Goal: Transaction & Acquisition: Download file/media

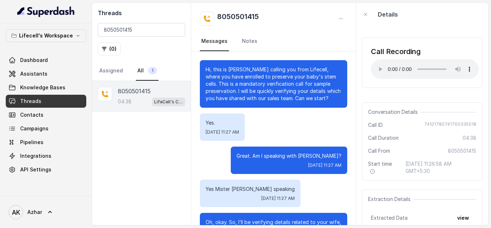
click at [121, 31] on input "8050501415" at bounding box center [141, 30] width 87 height 14
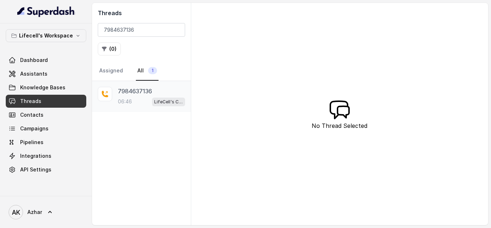
type input "7984637136"
click at [142, 98] on div "06:46 LifeCell's Call Assistant" at bounding box center [151, 101] width 67 height 9
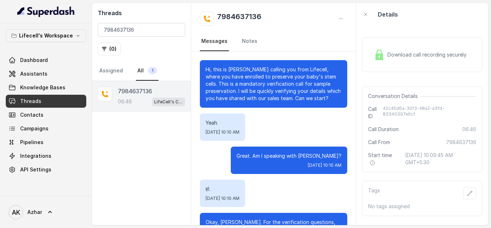
scroll to position [2317, 0]
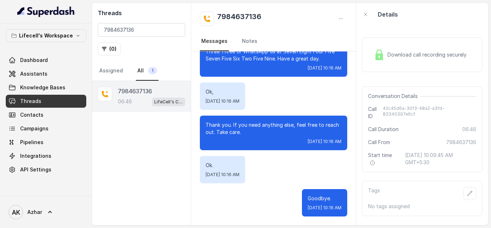
click at [413, 56] on span "Download call recording securely" at bounding box center [429, 54] width 82 height 7
click at [127, 31] on input "7984637136" at bounding box center [141, 30] width 87 height 14
click at [29, 57] on span "Dashboard" at bounding box center [34, 59] width 28 height 7
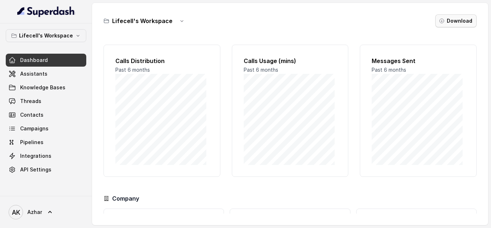
click at [455, 20] on button "Download" at bounding box center [456, 20] width 41 height 13
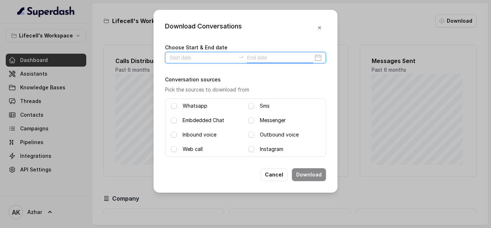
click at [290, 58] on input at bounding box center [280, 58] width 66 height 8
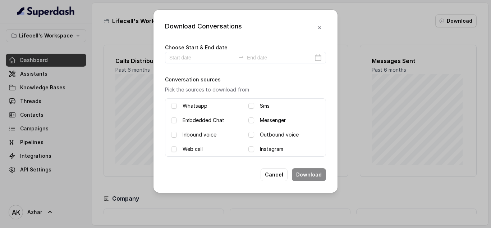
click at [136, 35] on div "Download Conversations Choose Start & End date Conversation sources Pick the so…" at bounding box center [245, 114] width 491 height 228
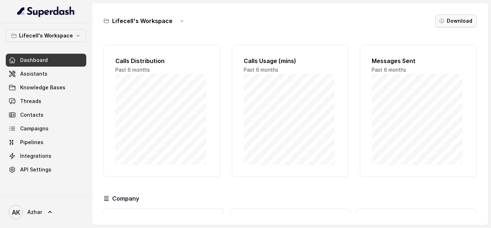
click at [453, 22] on button "Download" at bounding box center [456, 20] width 41 height 13
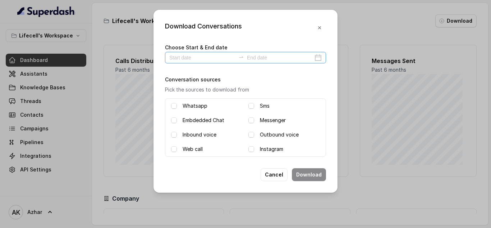
click at [317, 59] on div at bounding box center [245, 58] width 161 height 12
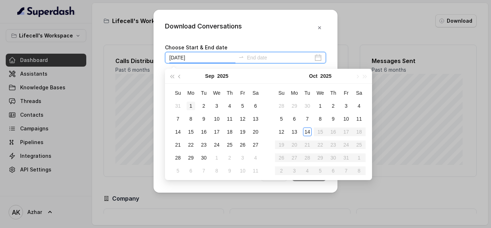
type input "[DATE]"
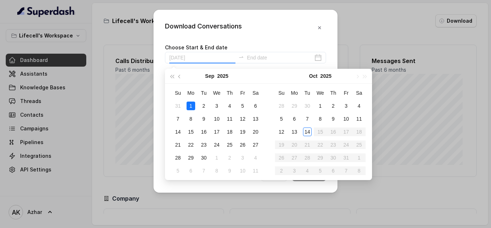
click at [192, 105] on div "1" at bounding box center [191, 105] width 9 height 9
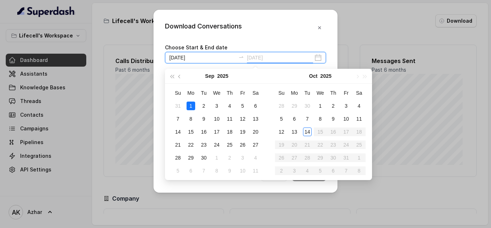
type input "[DATE]"
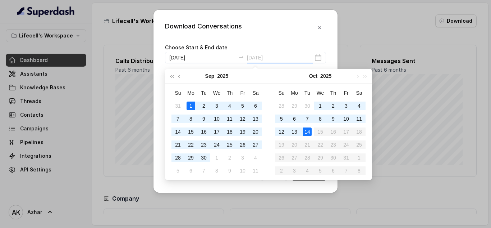
click at [309, 132] on div "14" at bounding box center [307, 131] width 9 height 9
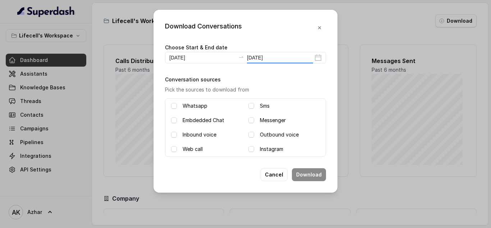
type input "[DATE]"
click at [253, 135] on span at bounding box center [252, 135] width 6 height 6
click at [304, 174] on button "Download" at bounding box center [309, 174] width 34 height 13
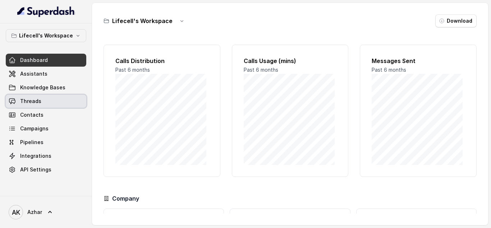
click at [31, 106] on link "Threads" at bounding box center [46, 101] width 81 height 13
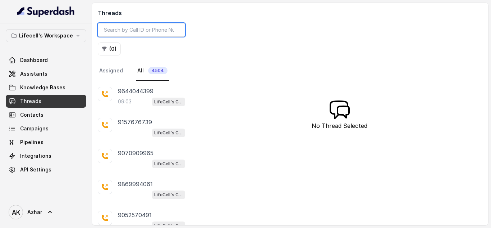
click at [126, 33] on input "search" at bounding box center [141, 30] width 87 height 14
paste input "7984637136"
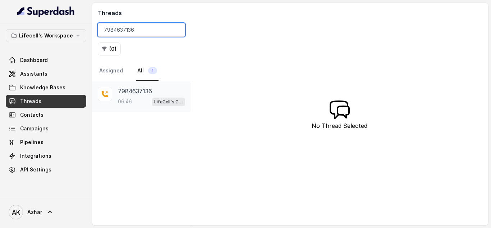
type input "7984637136"
click at [134, 96] on div "7984637136 06:46 LifeCell's Call Assistant" at bounding box center [151, 96] width 67 height 19
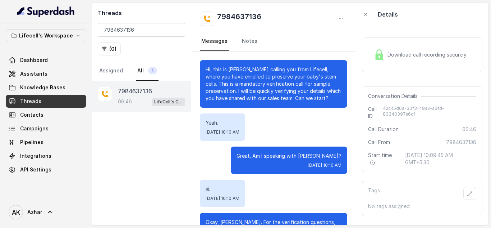
scroll to position [2317, 0]
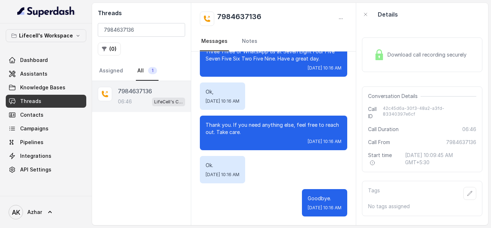
click at [377, 48] on div "Download call recording securely" at bounding box center [420, 54] width 99 height 17
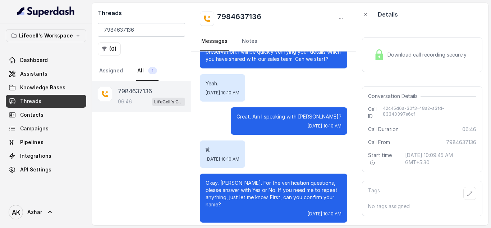
scroll to position [0, 0]
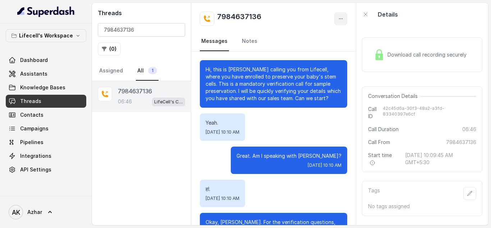
click at [338, 20] on icon "button" at bounding box center [341, 19] width 6 height 6
click at [286, 96] on div "7984637136 Messages Notes Hi, this is [PERSON_NAME] calling you from Lifecell, …" at bounding box center [273, 114] width 165 height 222
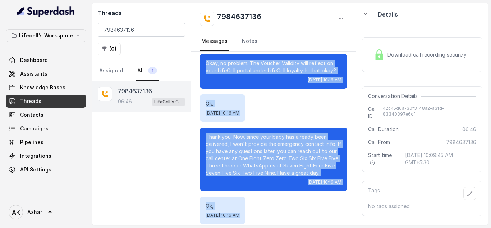
scroll to position [2317, 0]
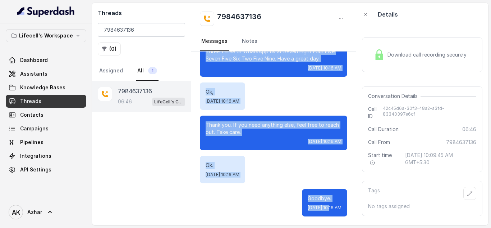
drag, startPoint x: 202, startPoint y: 62, endPoint x: 301, endPoint y: 245, distance: 207.9
click at [301, 227] on html "Lifecell's Workspace Dashboard Assistants Knowledge Bases Threads Contacts Camp…" at bounding box center [245, 114] width 491 height 228
copy div "Lo, ipsu do Sitame consect adi elit Seddoeiu, tempo inc utla etdolore ma aliqua…"
